Goal: Information Seeking & Learning: Understand process/instructions

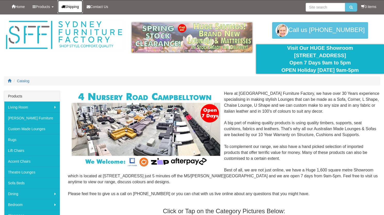
click at [74, 3] on link "Shipping" at bounding box center [70, 6] width 26 height 13
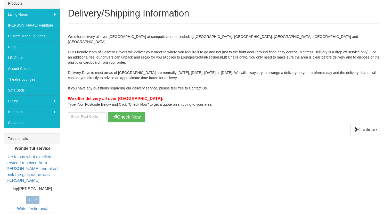
scroll to position [93, 0]
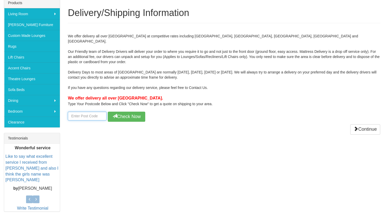
click at [92, 112] on input "number" at bounding box center [87, 116] width 39 height 9
type input "2144"
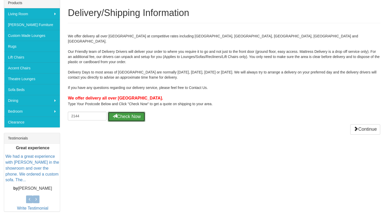
click at [110, 113] on button "Check Now" at bounding box center [126, 117] width 37 height 10
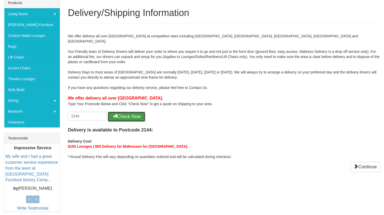
scroll to position [0, 0]
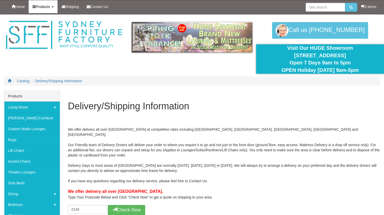
click at [41, 6] on span "Products" at bounding box center [43, 7] width 14 height 4
